Goal: Use online tool/utility: Utilize a website feature to perform a specific function

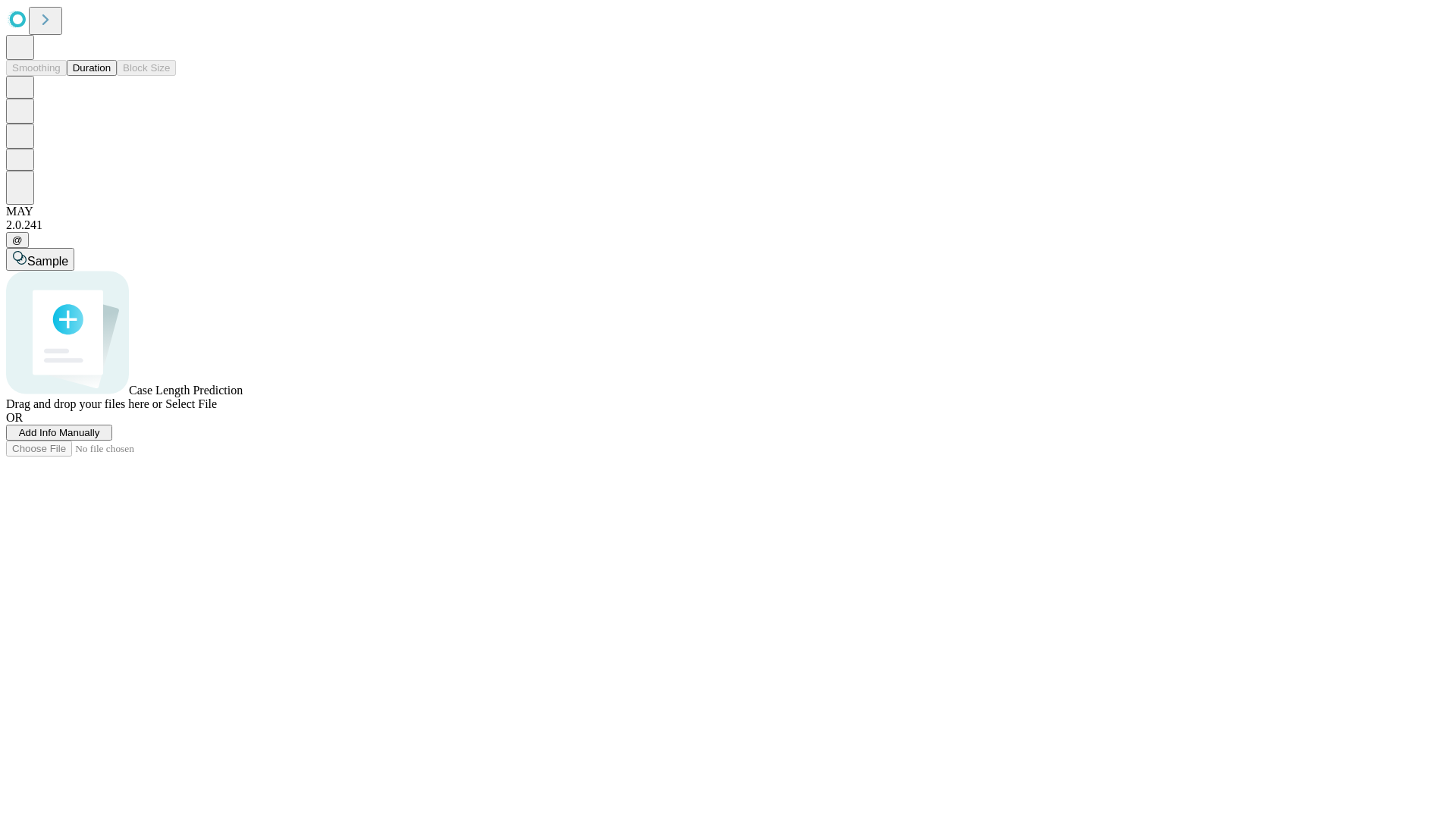
click at [110, 75] on button "Duration" at bounding box center [92, 67] width 50 height 16
click at [100, 438] on span "Add Info Manually" at bounding box center [60, 433] width 81 height 11
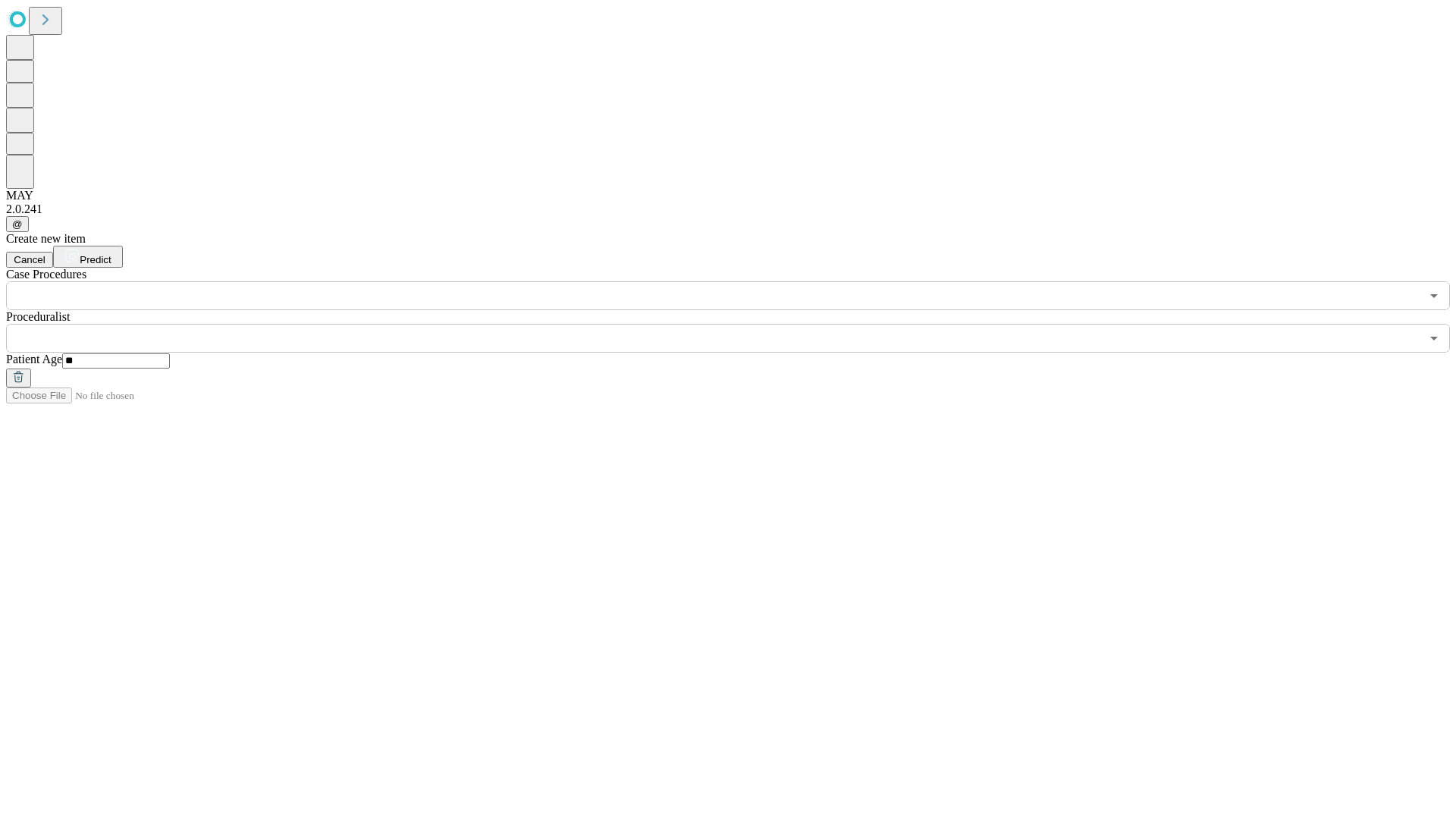
type input "**"
click at [739, 324] on input "text" at bounding box center [713, 338] width 1415 height 29
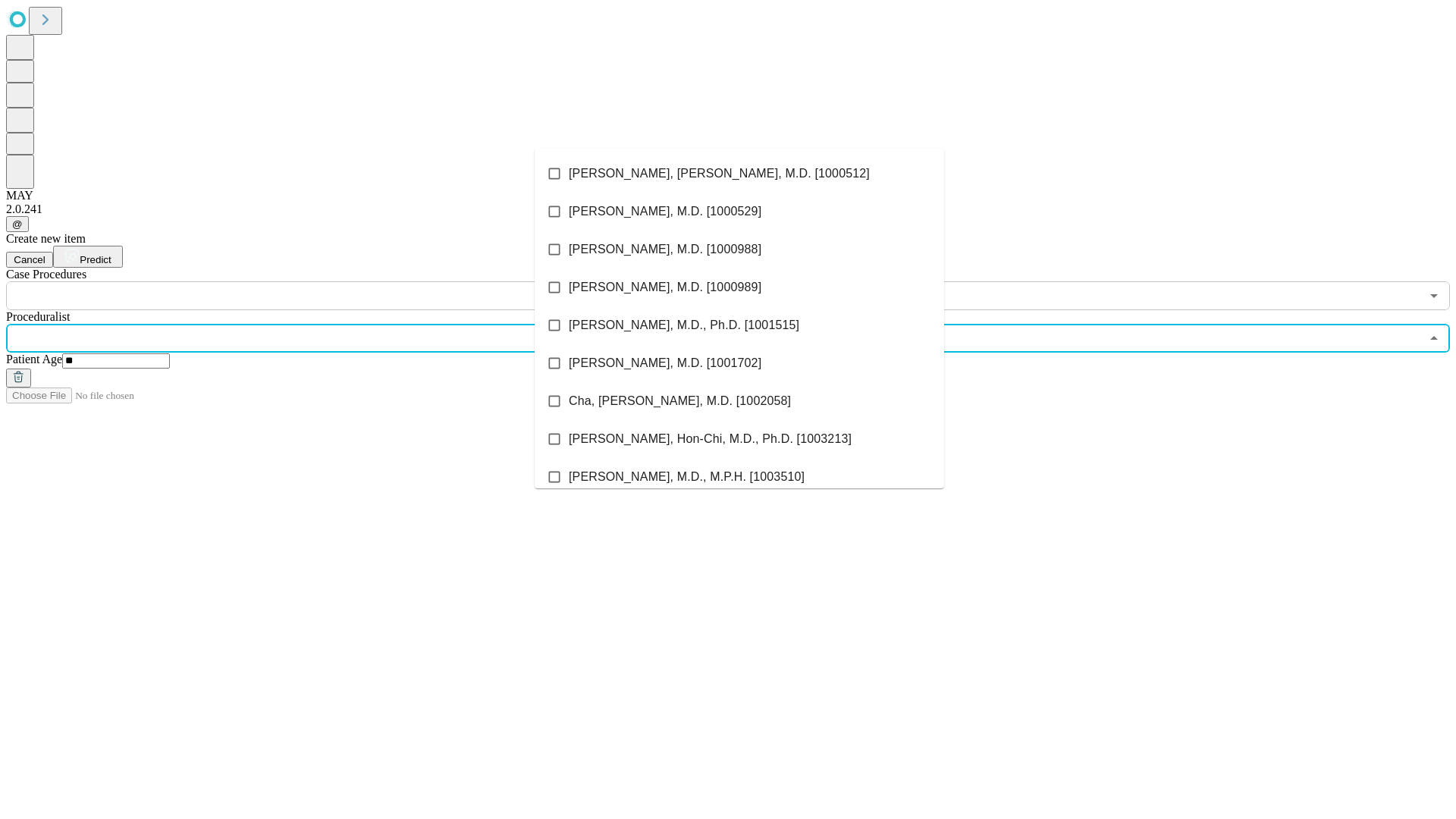
click at [740, 174] on li "[PERSON_NAME], [PERSON_NAME], M.D. [1000512]" at bounding box center [739, 173] width 410 height 38
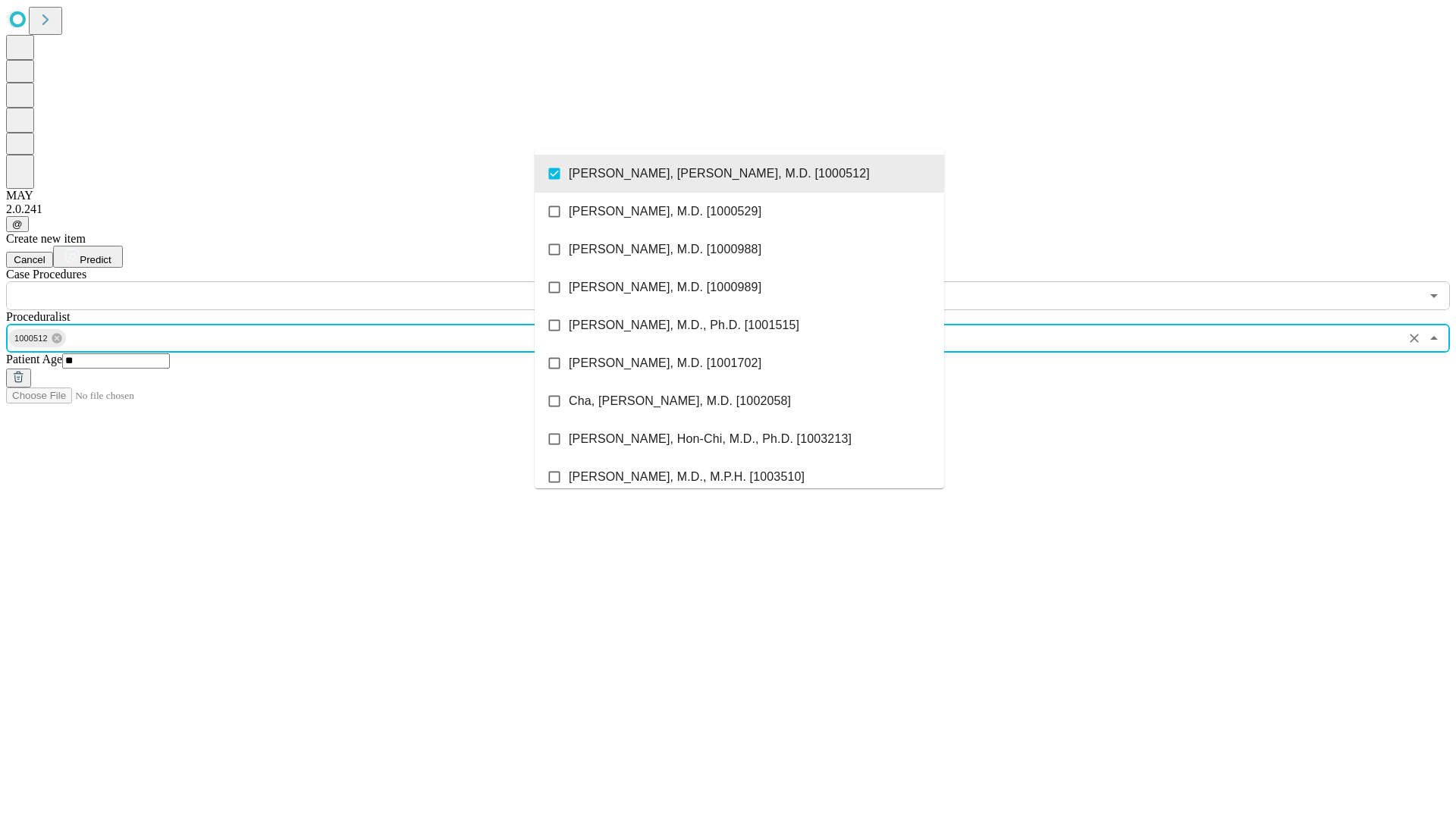
click at [318, 282] on input "text" at bounding box center [713, 295] width 1415 height 29
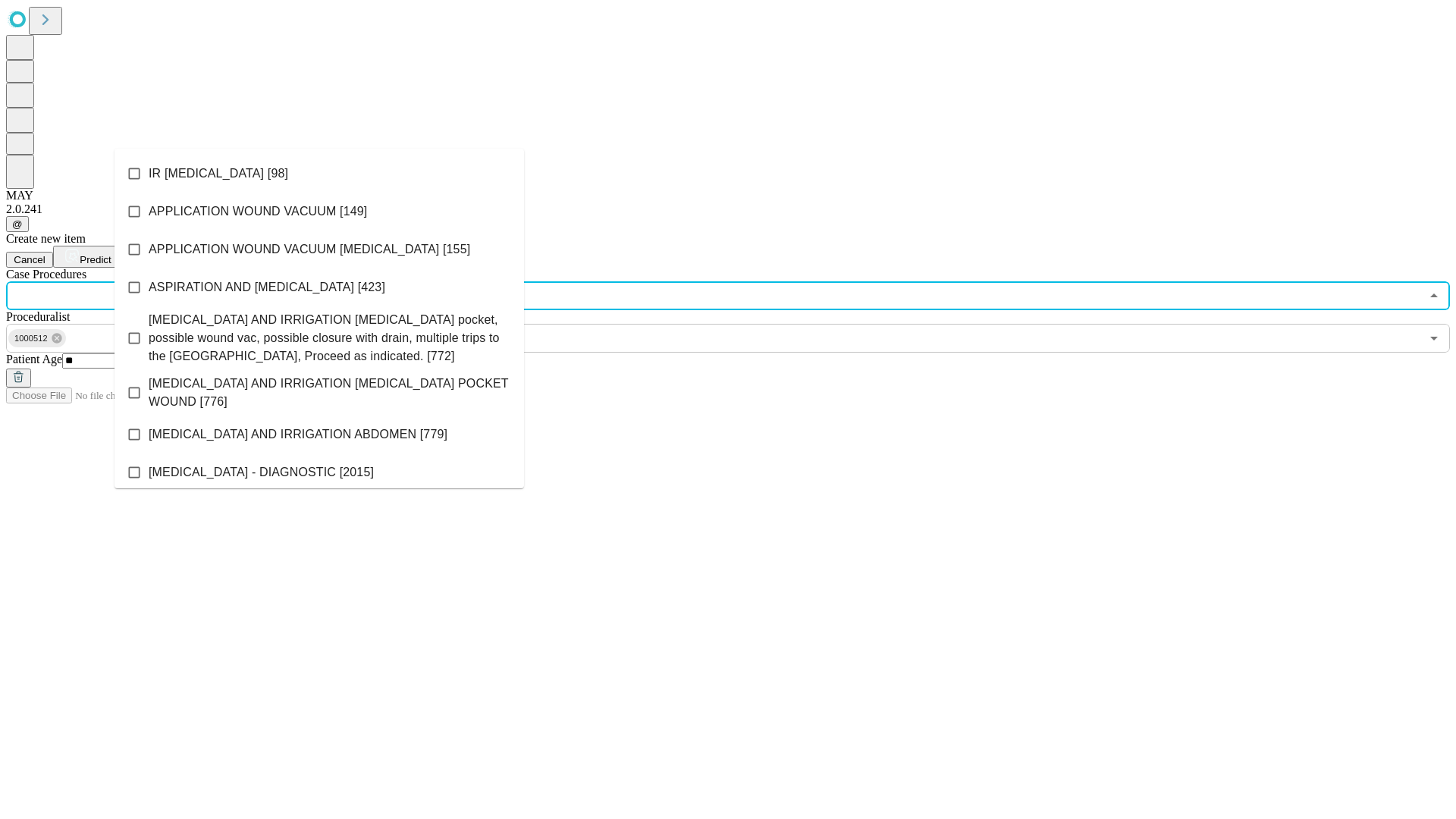
click at [319, 174] on li "IR [MEDICAL_DATA] [98]" at bounding box center [318, 173] width 410 height 38
click at [110, 254] on span "Predict" at bounding box center [96, 260] width 31 height 11
